Goal: Task Accomplishment & Management: Use online tool/utility

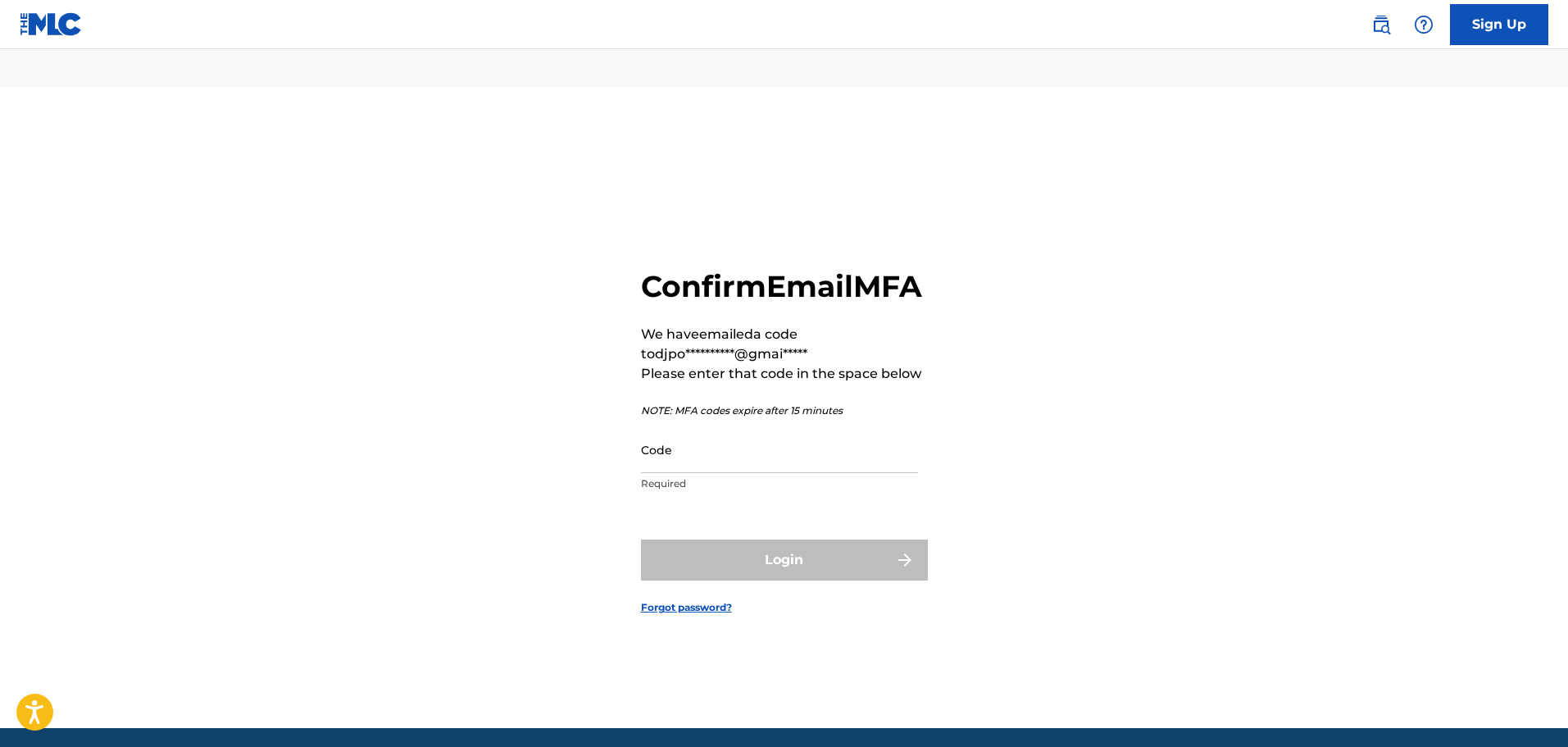
drag, startPoint x: 0, startPoint y: 0, endPoint x: 856, endPoint y: 446, distance: 965.2
click at [856, 446] on input "Code" at bounding box center [779, 450] width 277 height 47
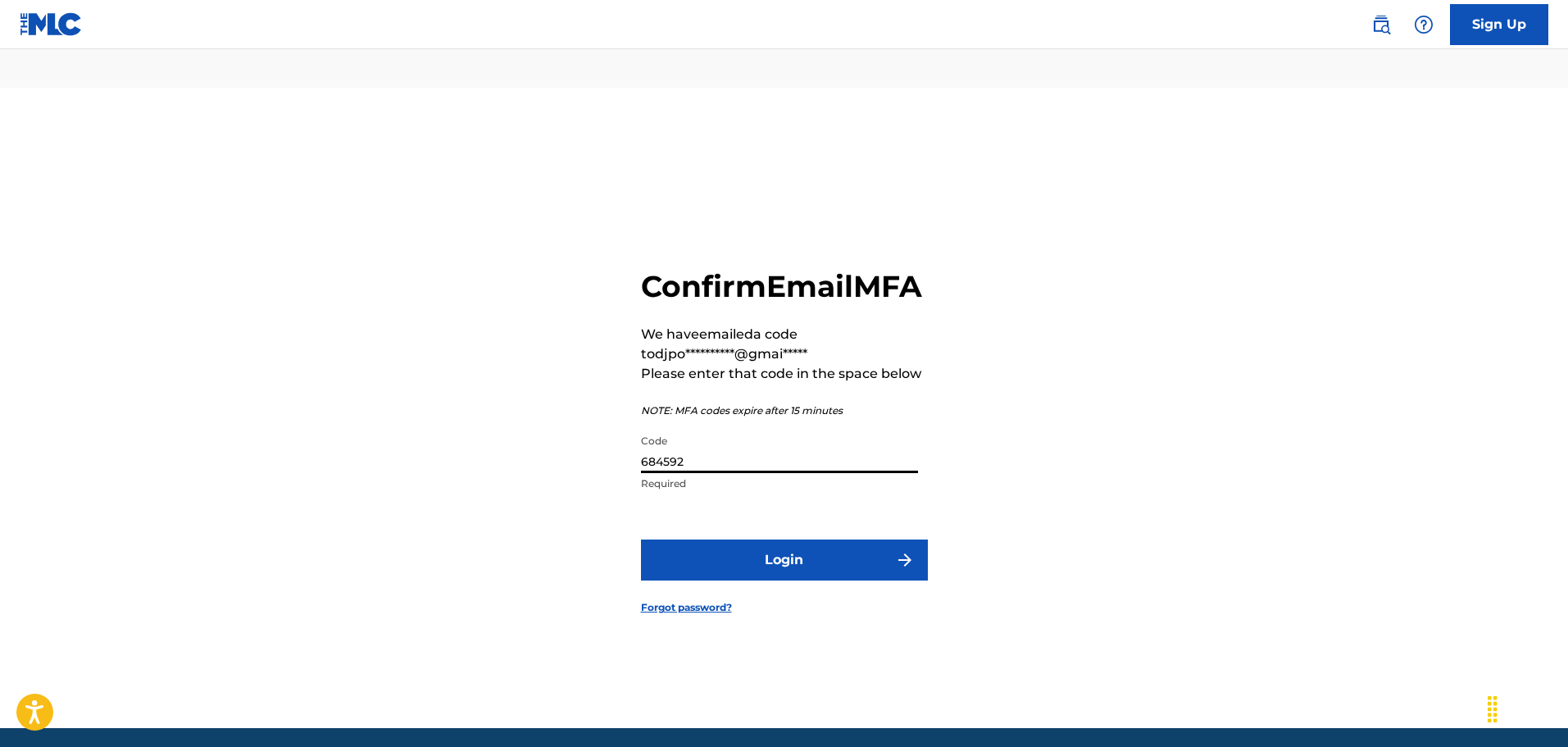
type input "684592"
click at [804, 551] on button "Login" at bounding box center [784, 560] width 287 height 41
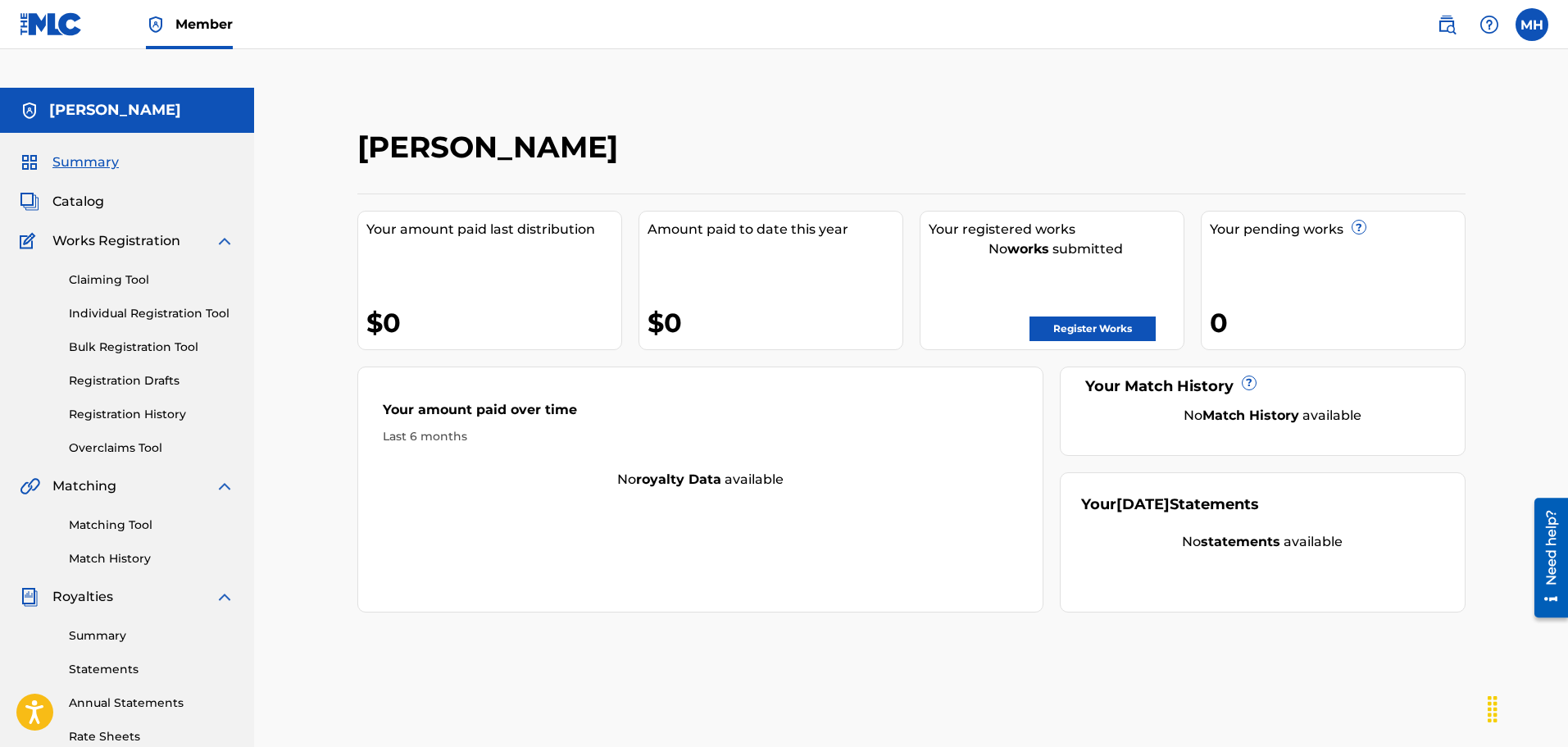
click at [159, 305] on link "Individual Registration Tool" at bounding box center [152, 313] width 166 height 17
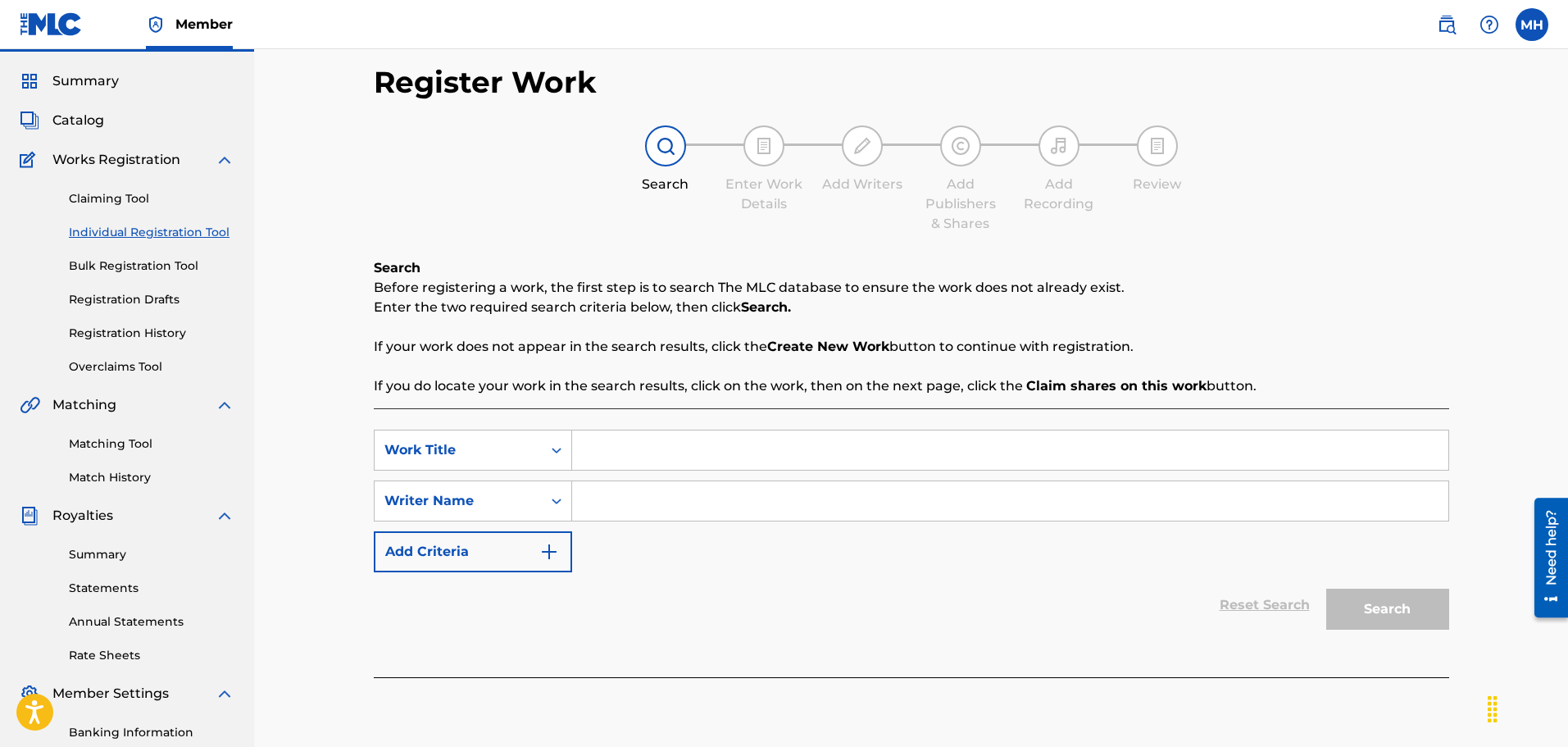
scroll to position [75, 0]
